Goal: Information Seeking & Learning: Learn about a topic

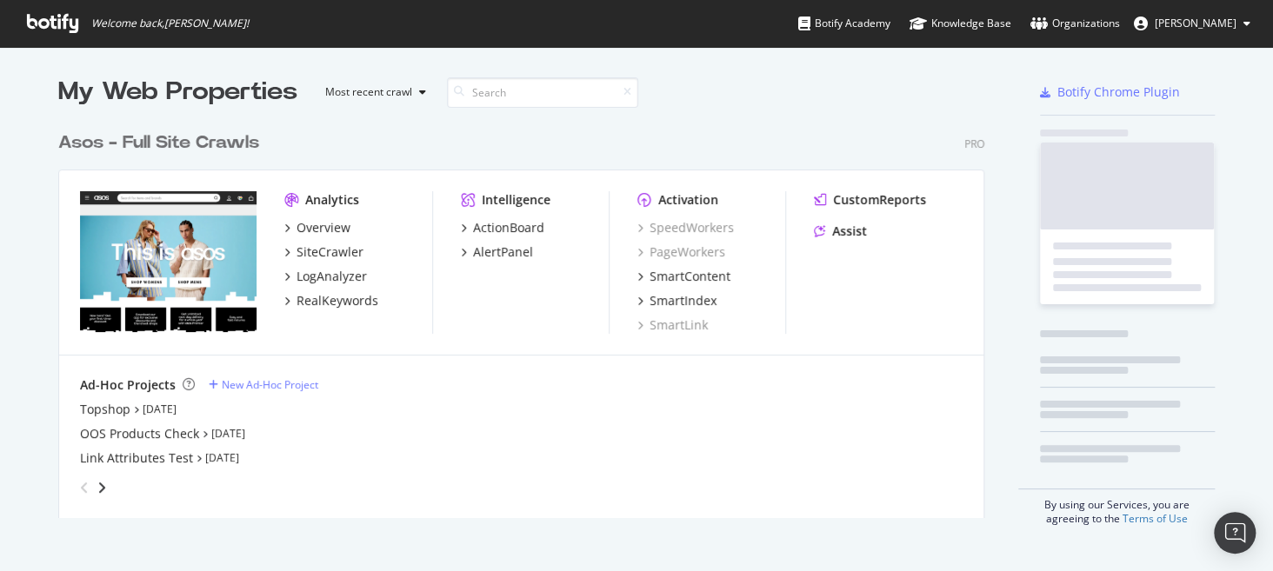
scroll to position [558, 1246]
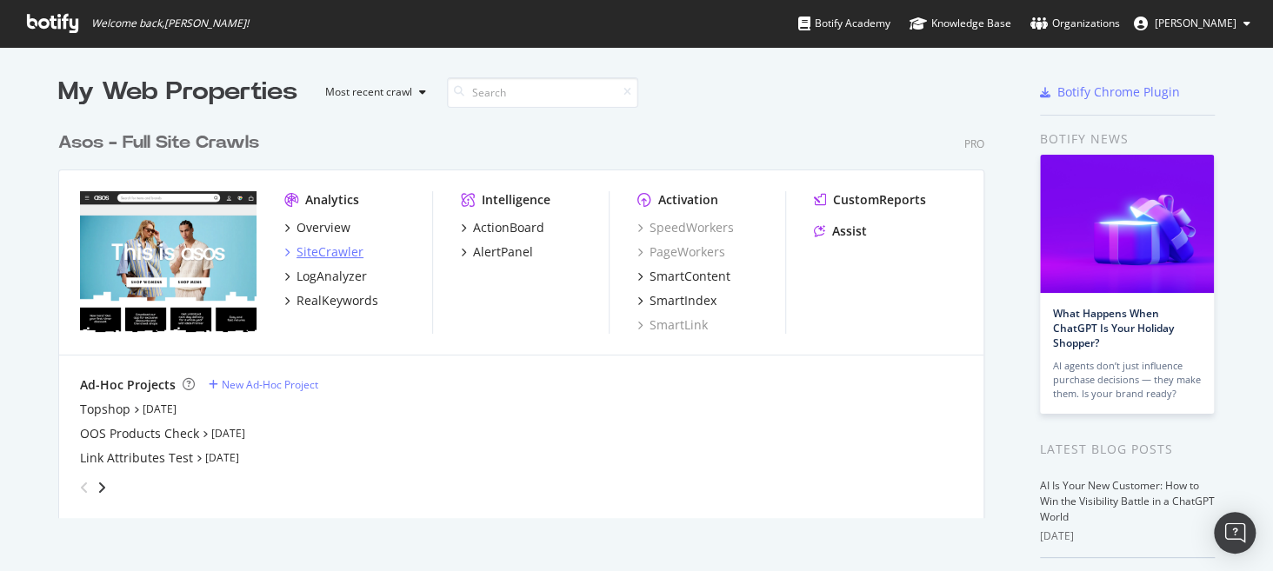
click at [320, 248] on div "SiteCrawler" at bounding box center [330, 251] width 67 height 17
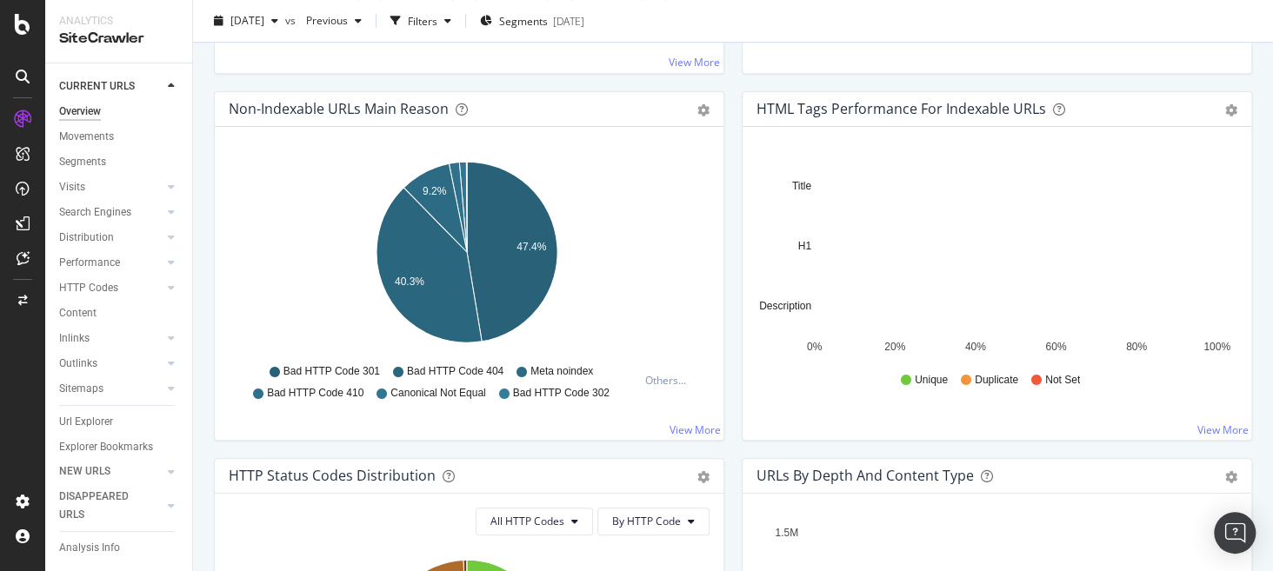
scroll to position [537, 0]
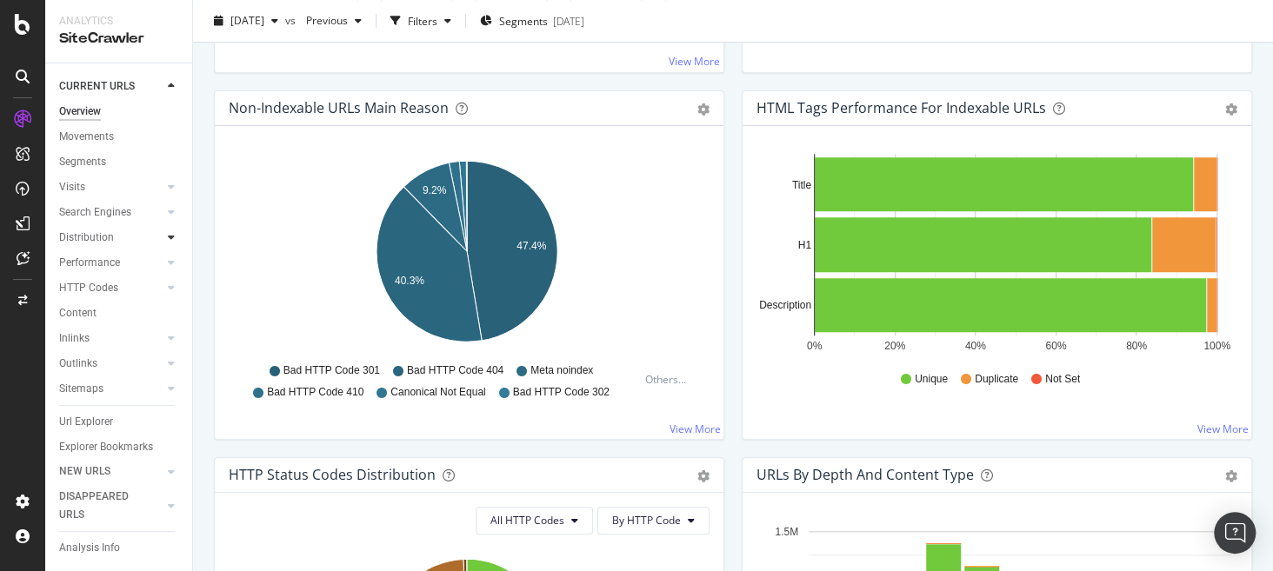
click at [168, 236] on icon at bounding box center [171, 237] width 7 height 10
click at [163, 382] on div at bounding box center [171, 388] width 17 height 17
click at [105, 312] on div "Top Charts" at bounding box center [92, 313] width 51 height 18
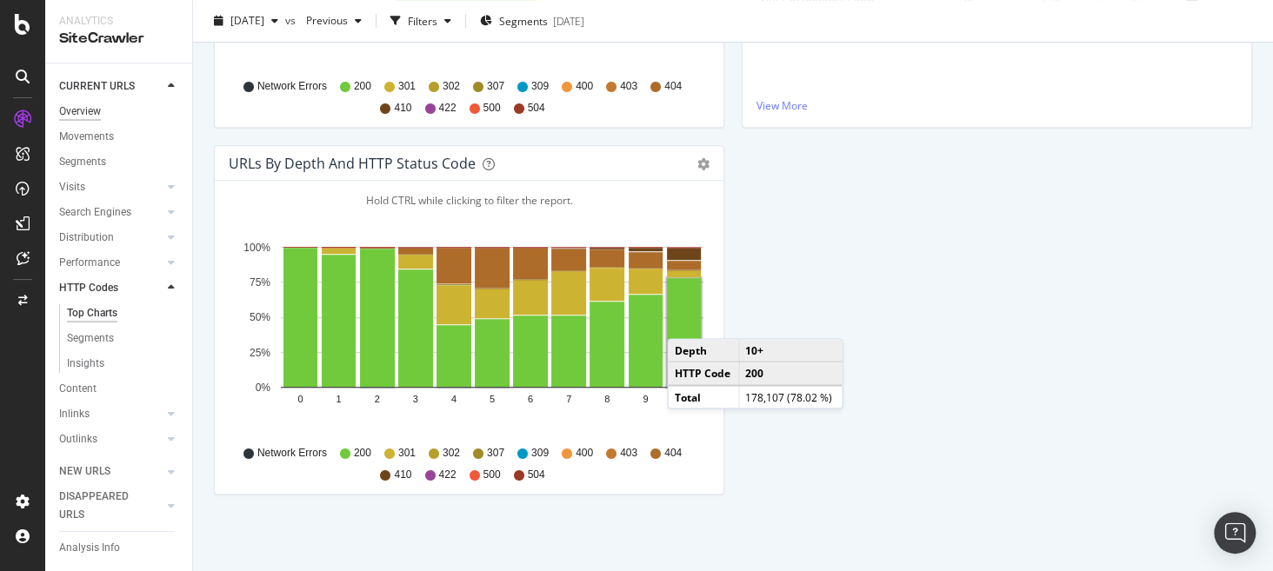
click at [95, 112] on div "Overview" at bounding box center [80, 112] width 42 height 18
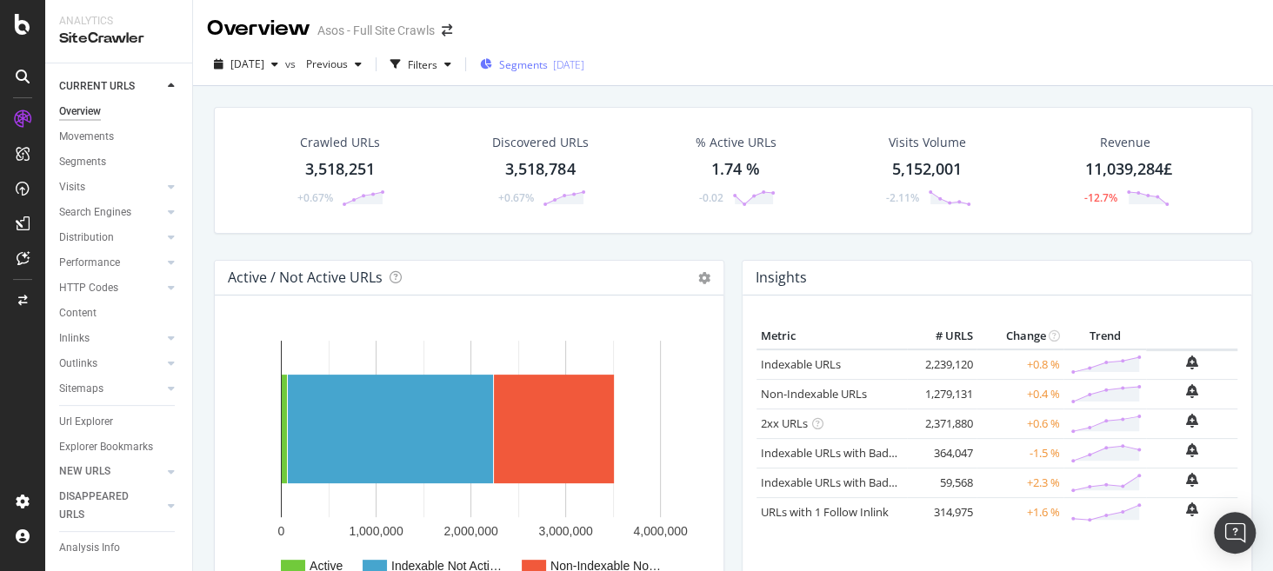
click at [548, 67] on span "Segments" at bounding box center [523, 64] width 49 height 15
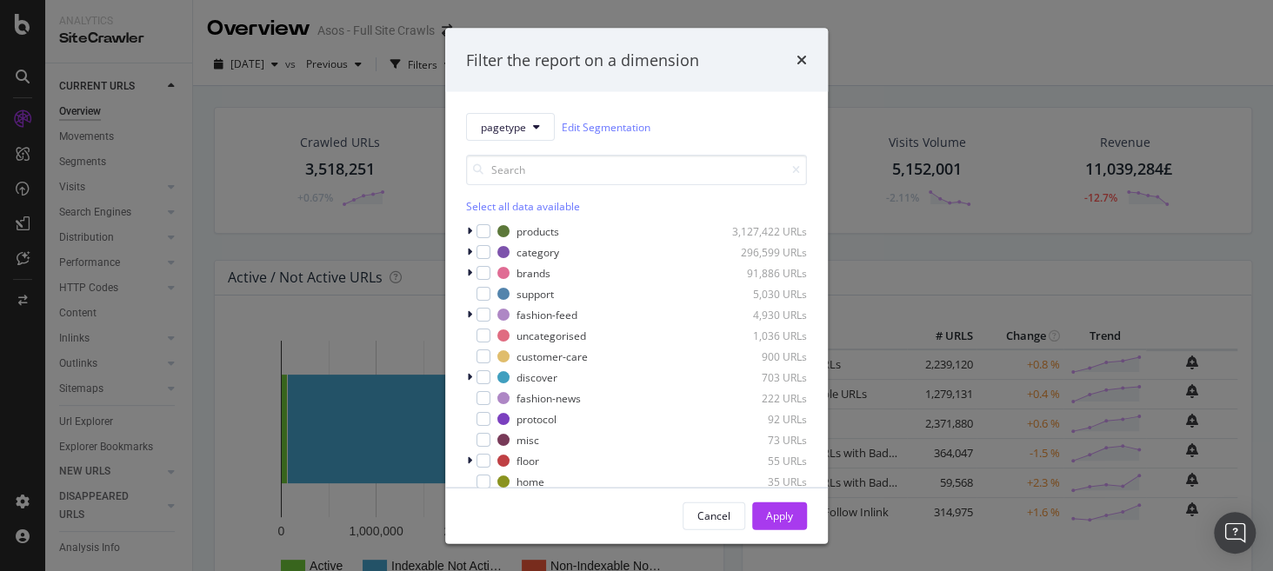
click at [77, 118] on div "Filter the report on a dimension pagetype Edit Segmentation Select all data ava…" at bounding box center [636, 285] width 1273 height 571
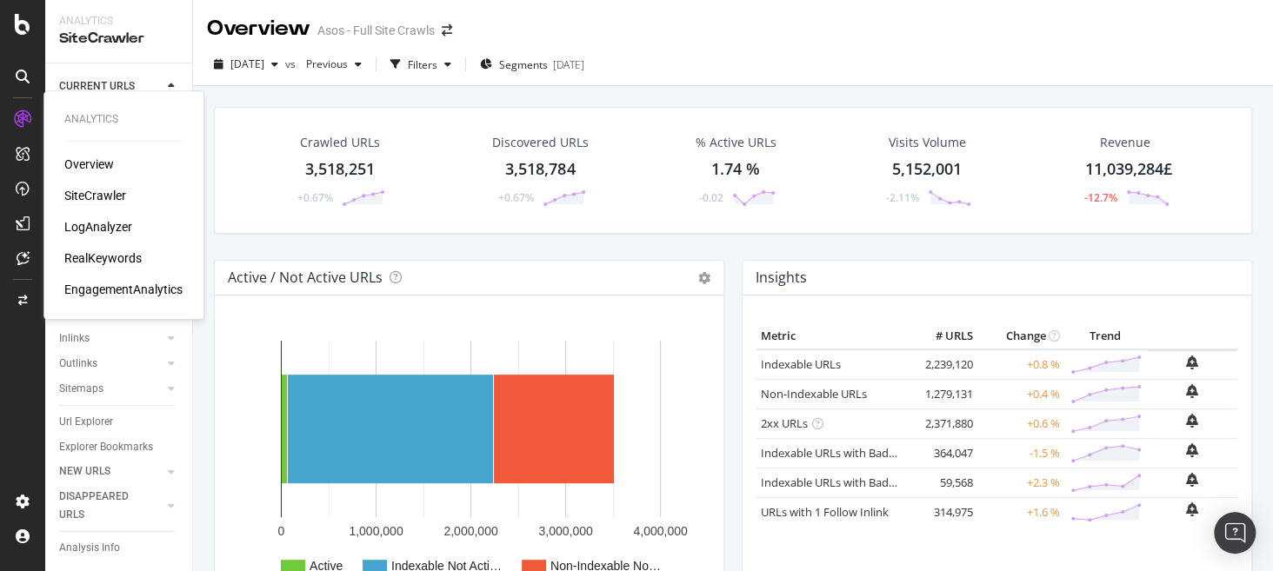
click at [103, 257] on div "RealKeywords" at bounding box center [102, 258] width 77 height 17
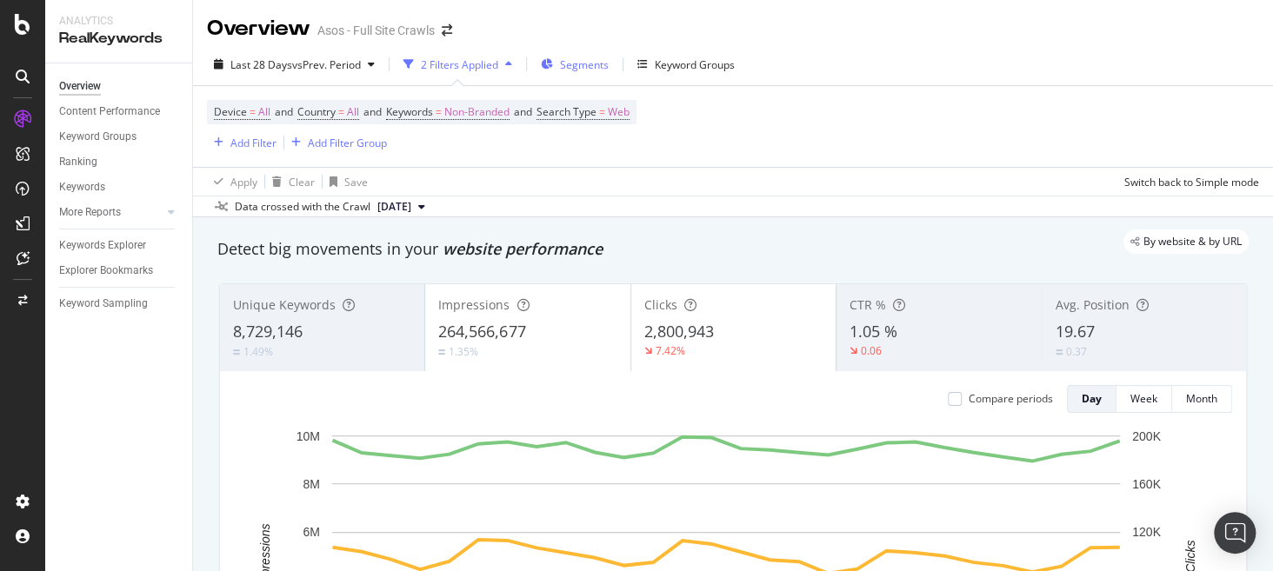
click at [598, 70] on span "Segments" at bounding box center [584, 64] width 49 height 15
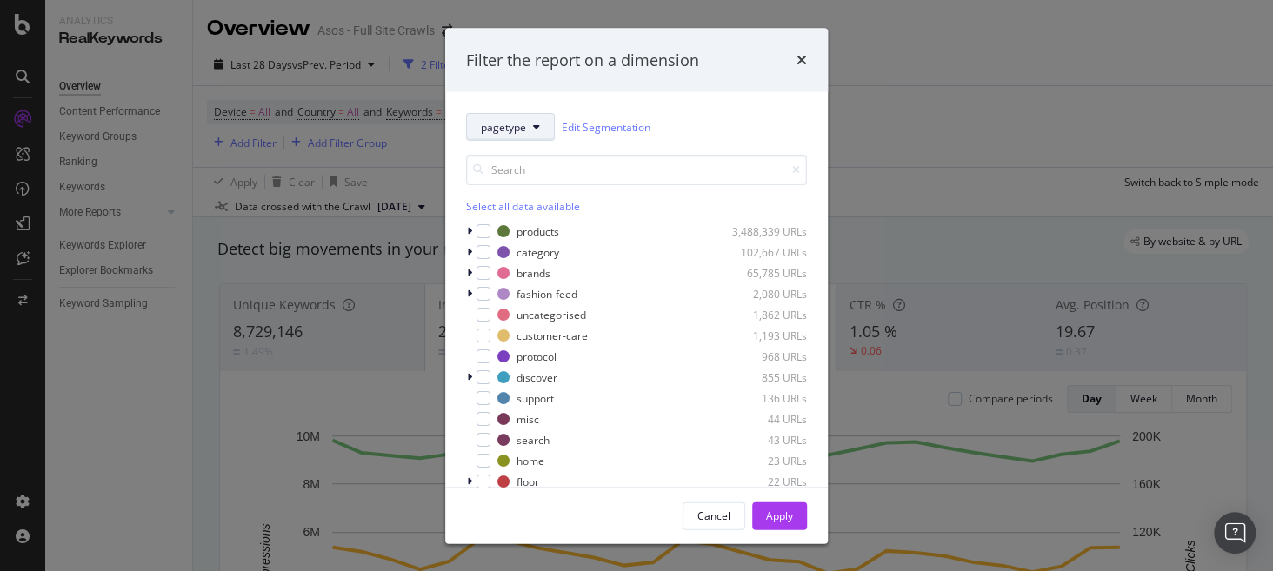
click at [492, 121] on span "pagetype" at bounding box center [503, 126] width 45 height 15
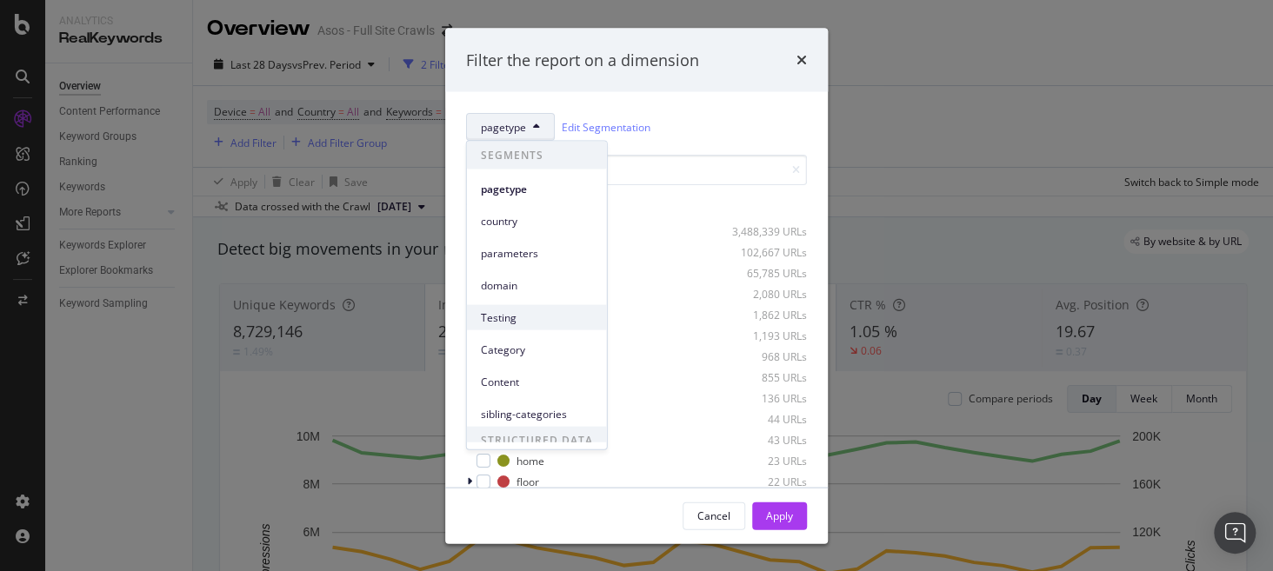
click at [539, 320] on span "Testing" at bounding box center [537, 318] width 112 height 16
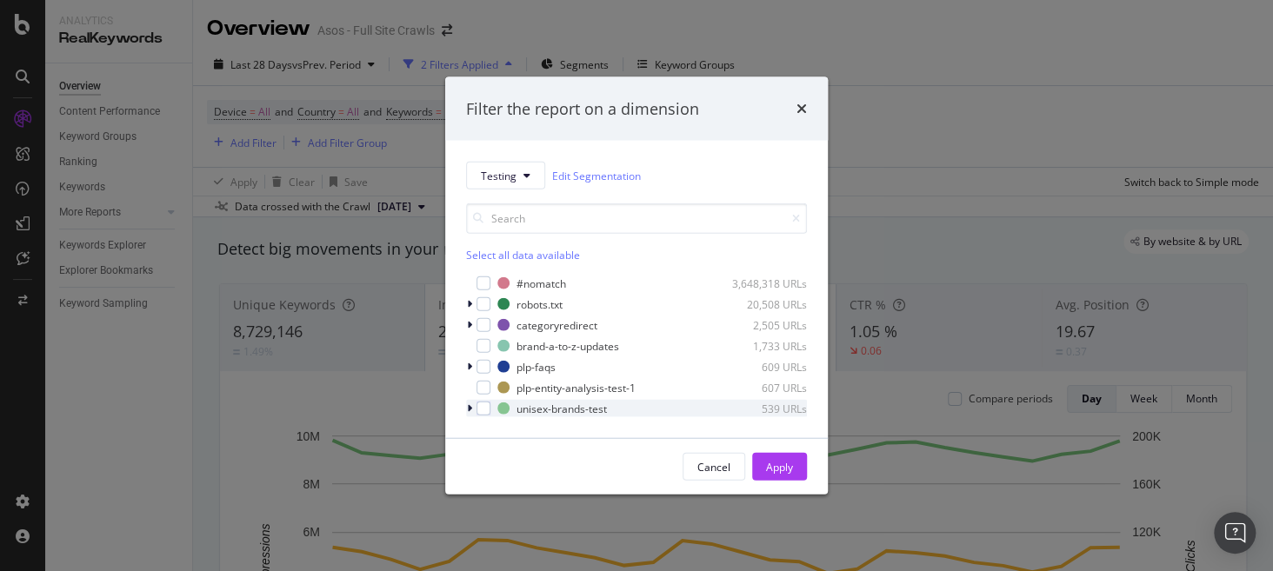
click at [470, 410] on icon "modal" at bounding box center [469, 408] width 5 height 10
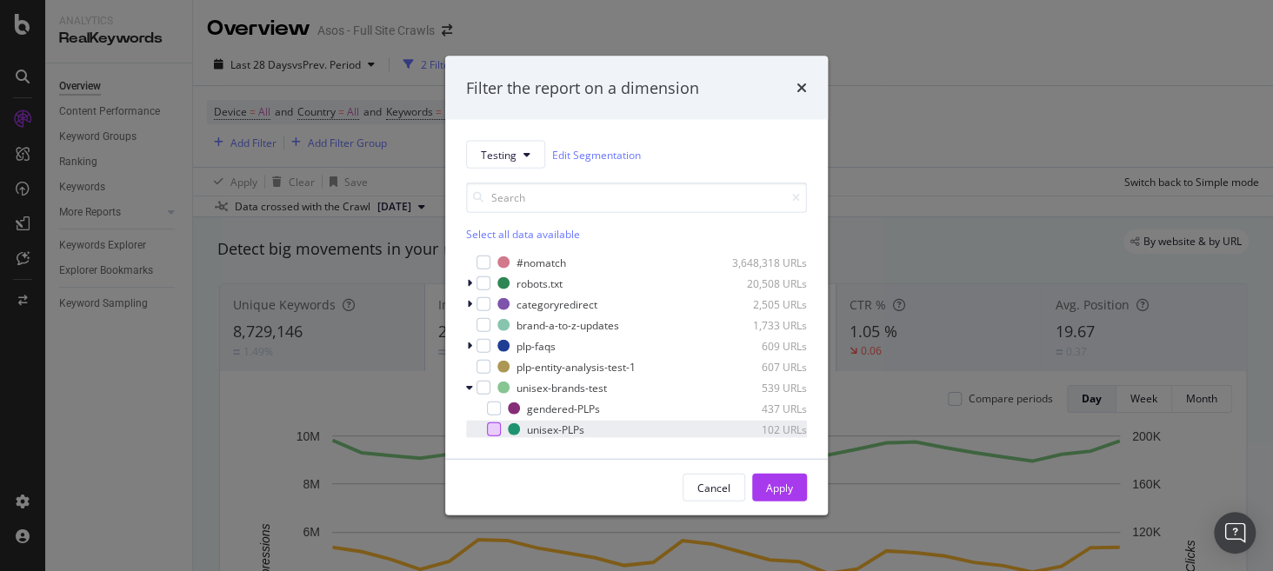
click at [495, 430] on div "modal" at bounding box center [494, 430] width 14 height 14
click at [787, 486] on div "Apply" at bounding box center [779, 487] width 27 height 15
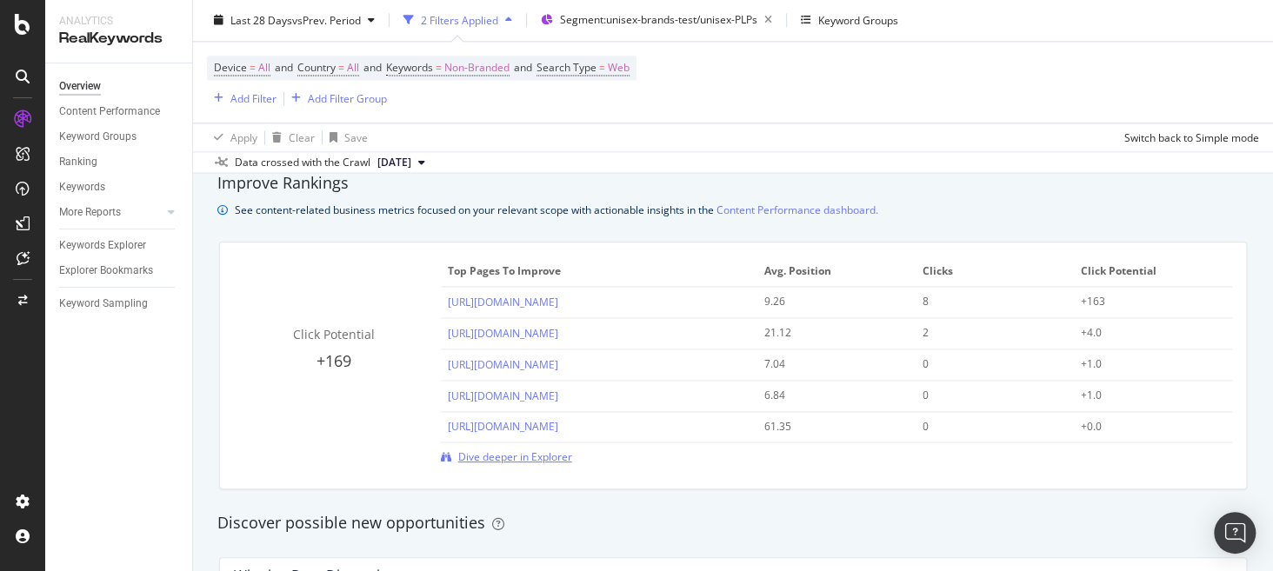
click at [526, 459] on span "Dive deeper in Explorer" at bounding box center [515, 457] width 114 height 15
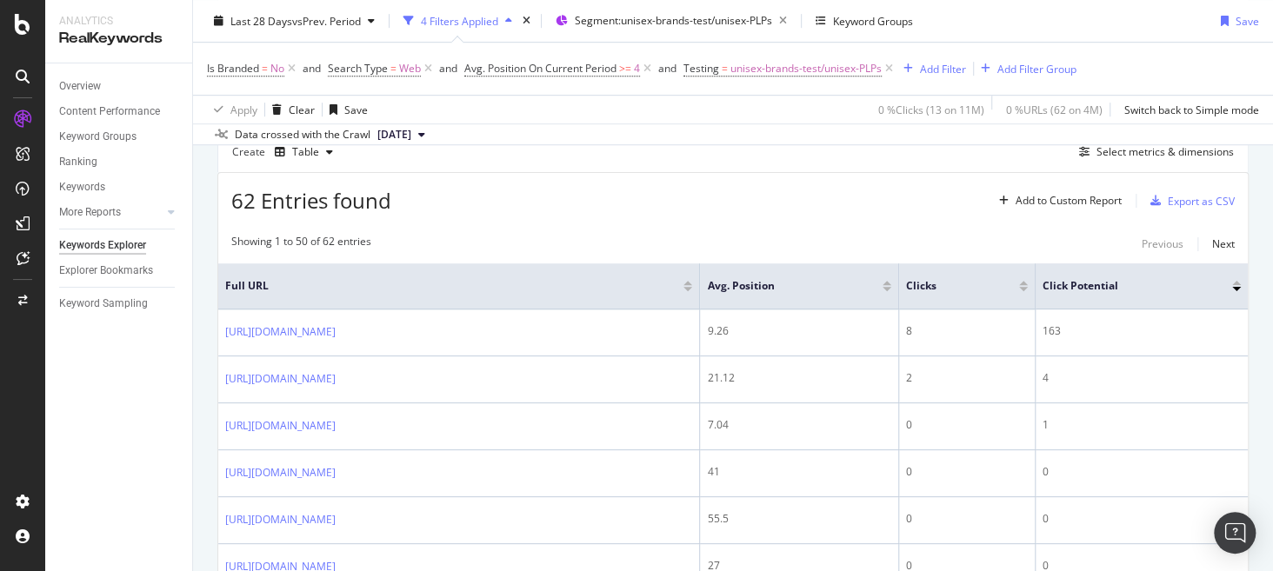
scroll to position [491, 0]
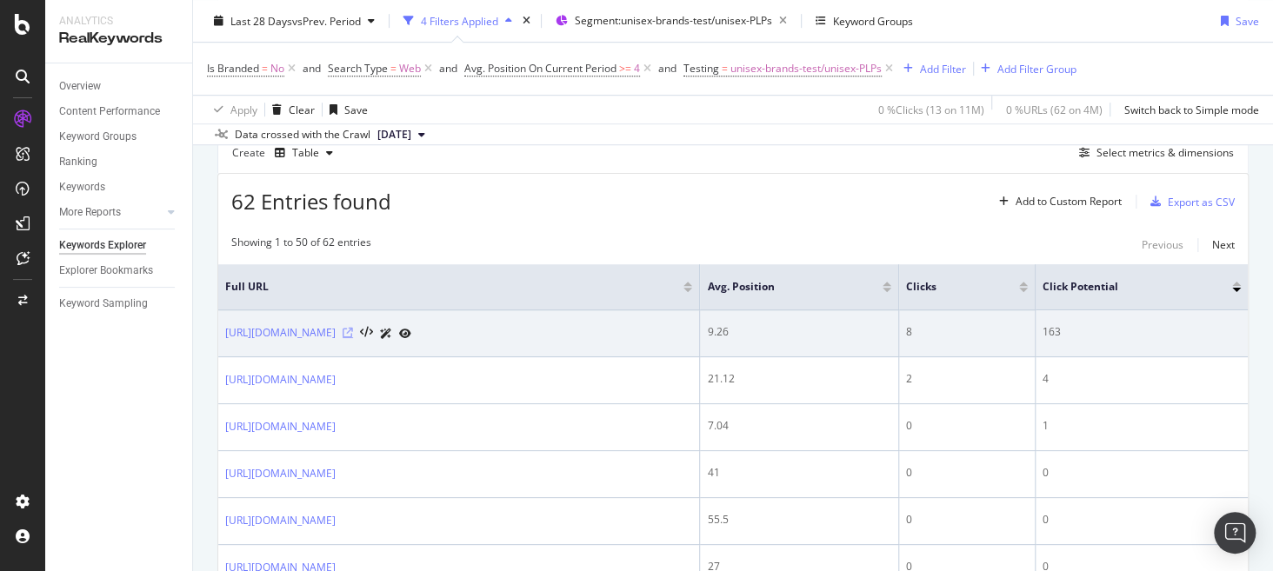
click at [353, 330] on icon at bounding box center [348, 333] width 10 height 10
